Goal: Find specific page/section: Find specific page/section

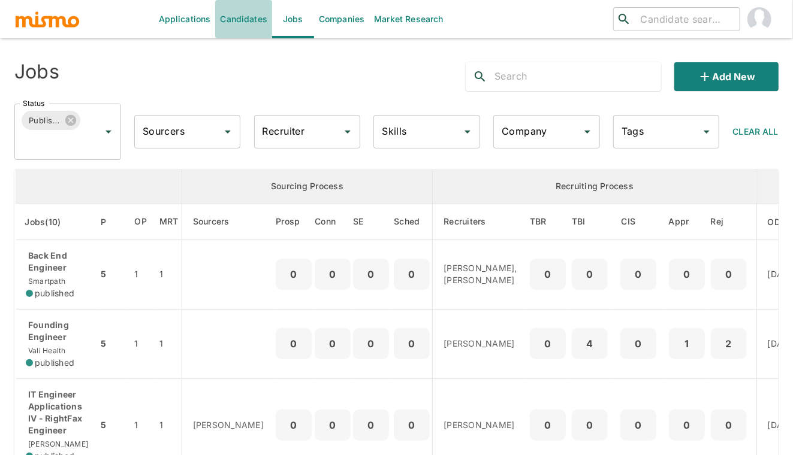
click at [232, 17] on link "Candidates" at bounding box center [243, 19] width 57 height 38
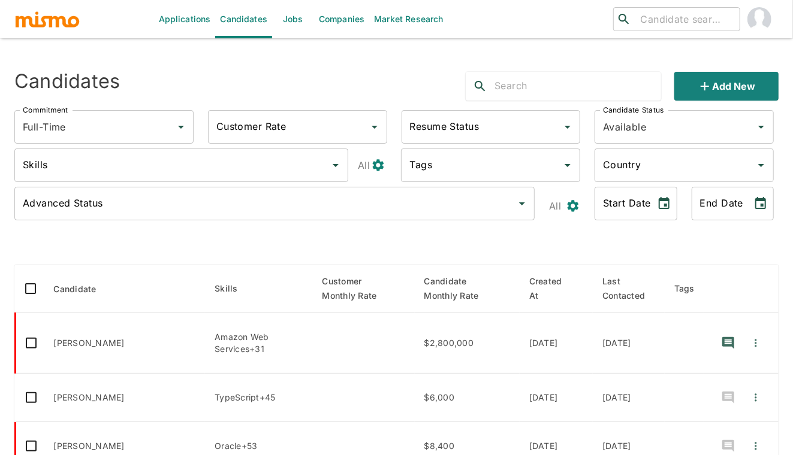
click at [530, 89] on input "text" at bounding box center [577, 86] width 167 height 19
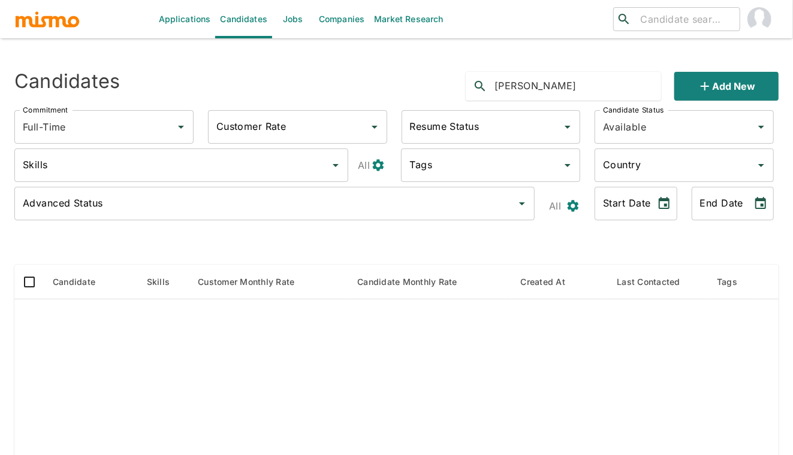
click at [479, 80] on icon "search" at bounding box center [480, 86] width 14 height 14
drag, startPoint x: 577, startPoint y: 91, endPoint x: 538, endPoint y: 83, distance: 39.1
click at [538, 83] on input "[PERSON_NAME]" at bounding box center [577, 86] width 167 height 19
type input "[PERSON_NAME]"
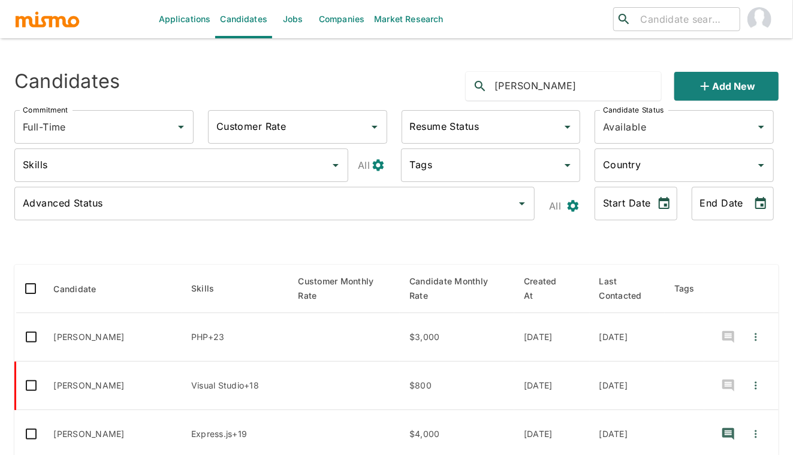
click at [152, 243] on div at bounding box center [396, 245] width 764 height 20
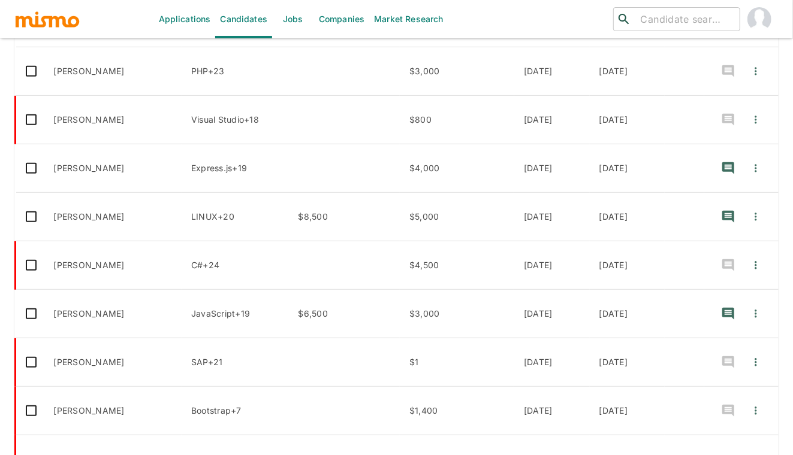
scroll to position [292, 0]
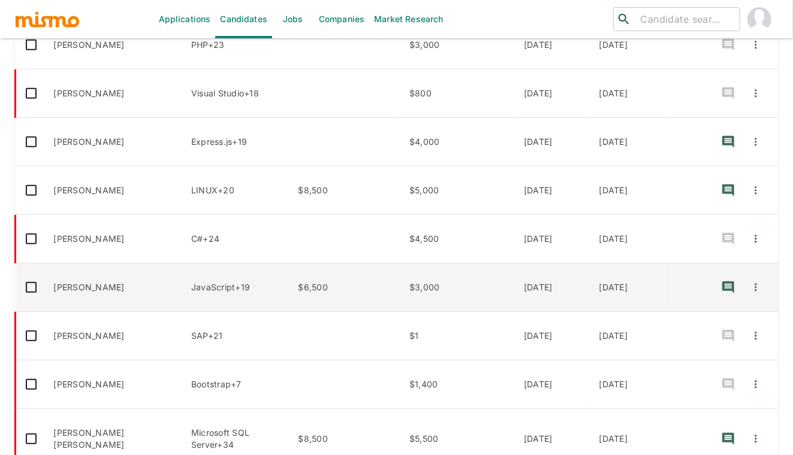
click at [122, 285] on td "[PERSON_NAME]" at bounding box center [113, 288] width 138 height 49
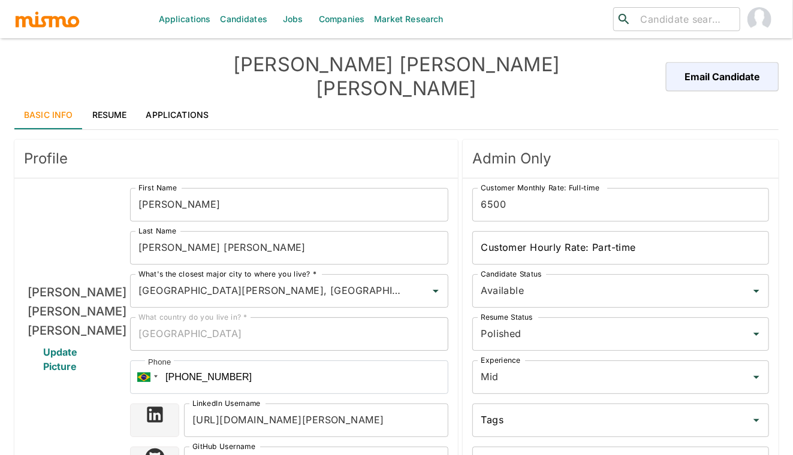
click at [49, 346] on div "[PERSON_NAME] Update Picture" at bounding box center [77, 454] width 106 height 532
click at [177, 101] on link "Applications" at bounding box center [178, 115] width 82 height 29
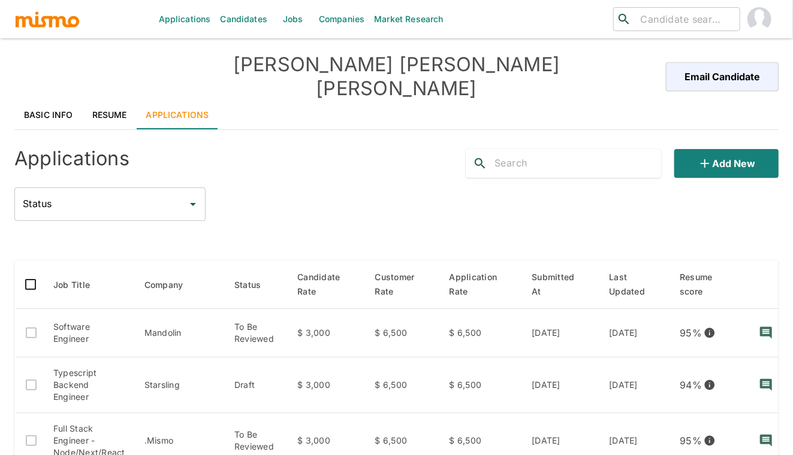
click at [40, 13] on img "button" at bounding box center [47, 19] width 66 height 18
